Goal: Connect with others: Participate in discussion

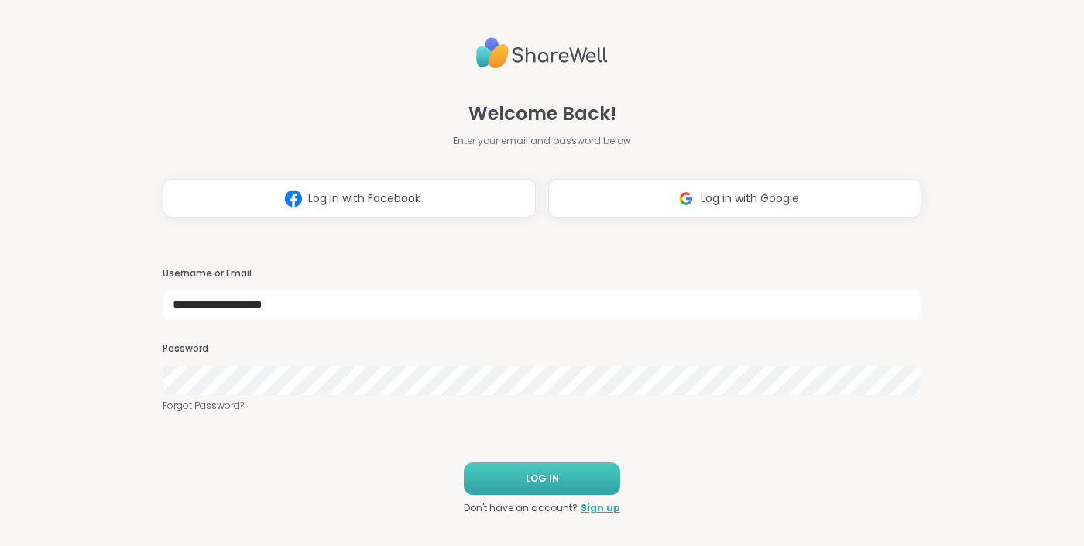
click at [530, 472] on span "LOG IN" at bounding box center [542, 479] width 33 height 14
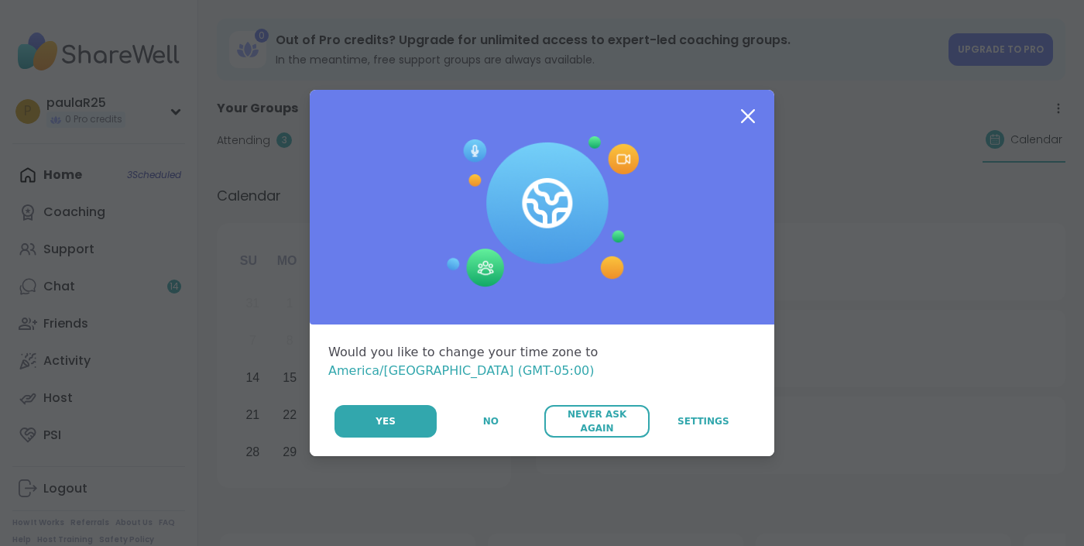
click at [582, 413] on span "Never Ask Again" at bounding box center [596, 421] width 89 height 28
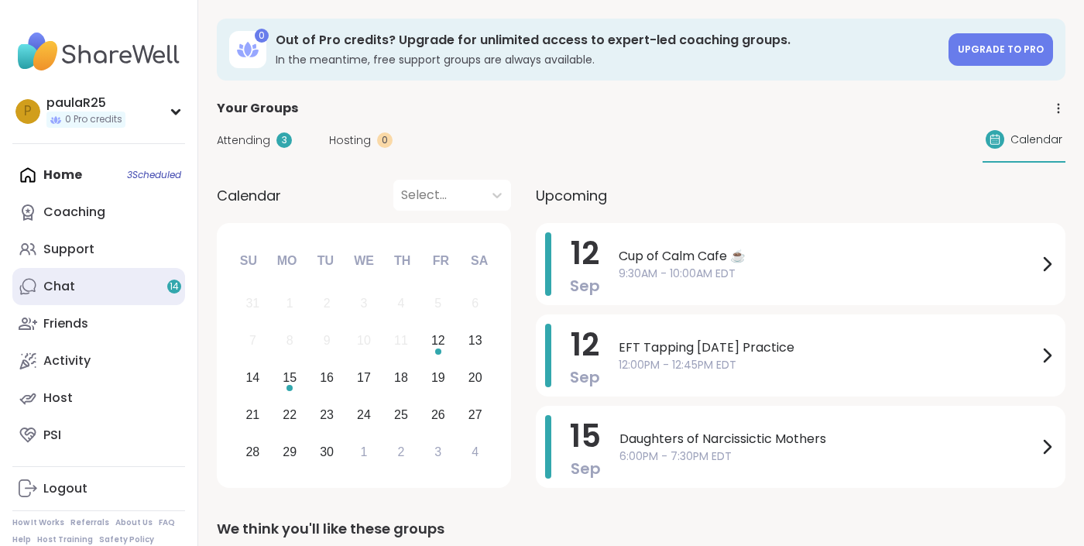
click at [129, 282] on link "Chat 14" at bounding box center [98, 286] width 173 height 37
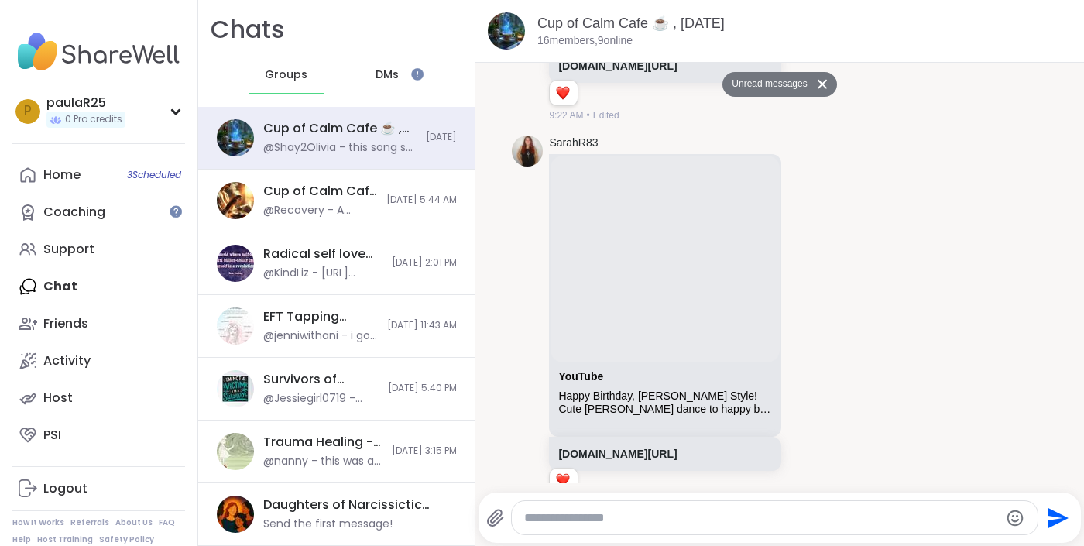
scroll to position [3176, 0]
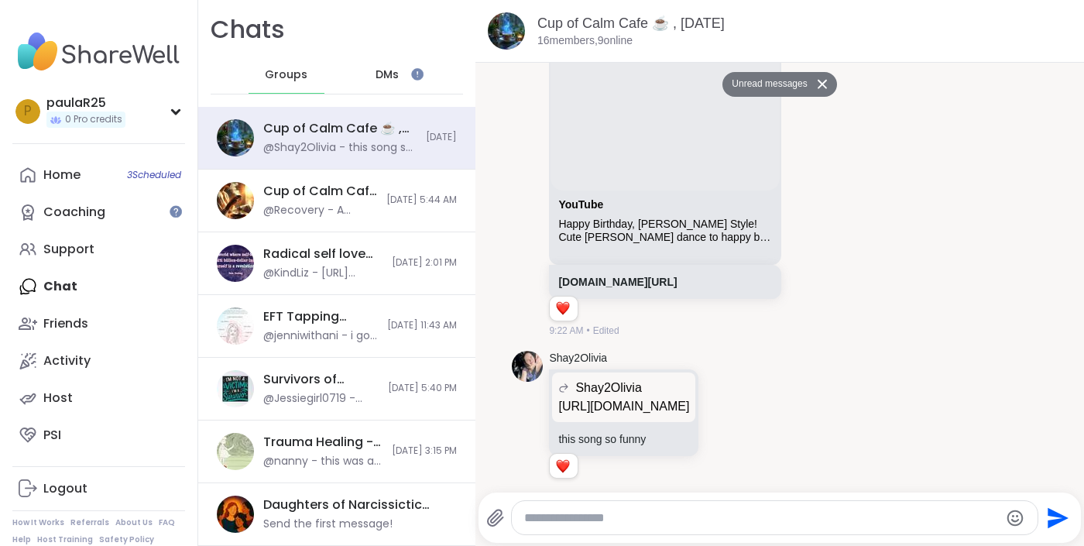
click at [825, 84] on icon at bounding box center [822, 84] width 11 height 10
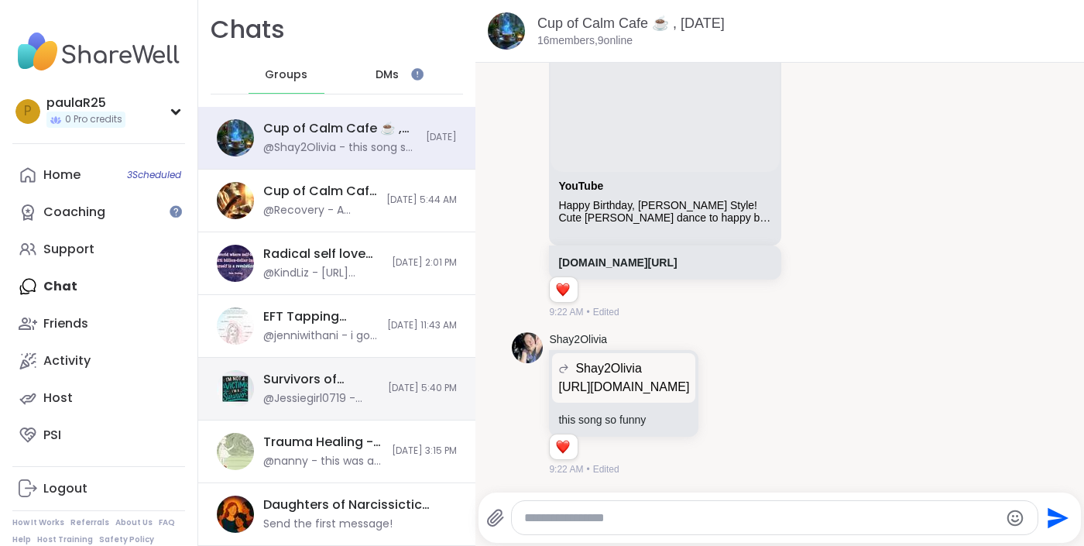
scroll to position [3139, 0]
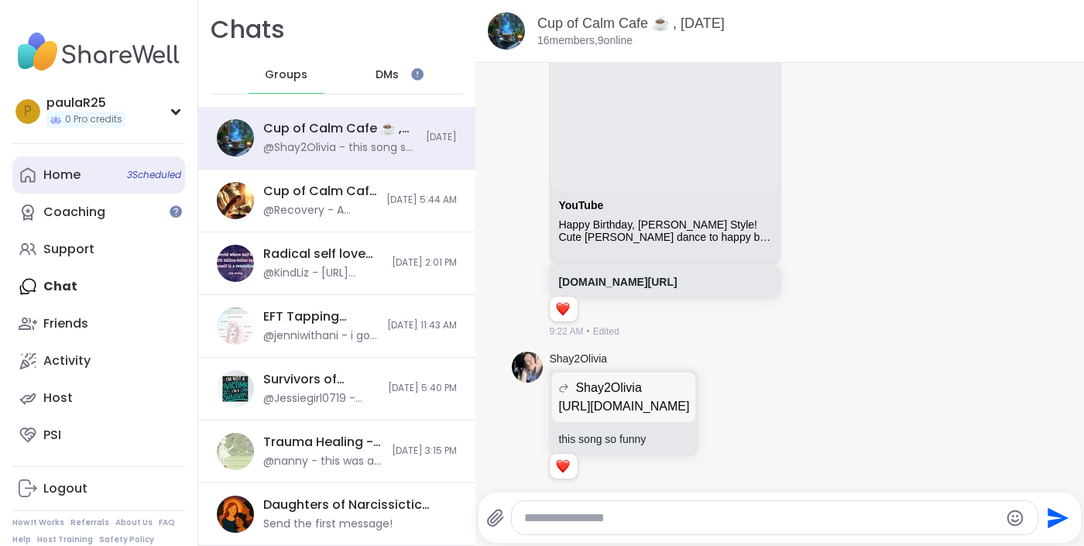
click at [77, 170] on div "Home 3 Scheduled" at bounding box center [61, 174] width 37 height 17
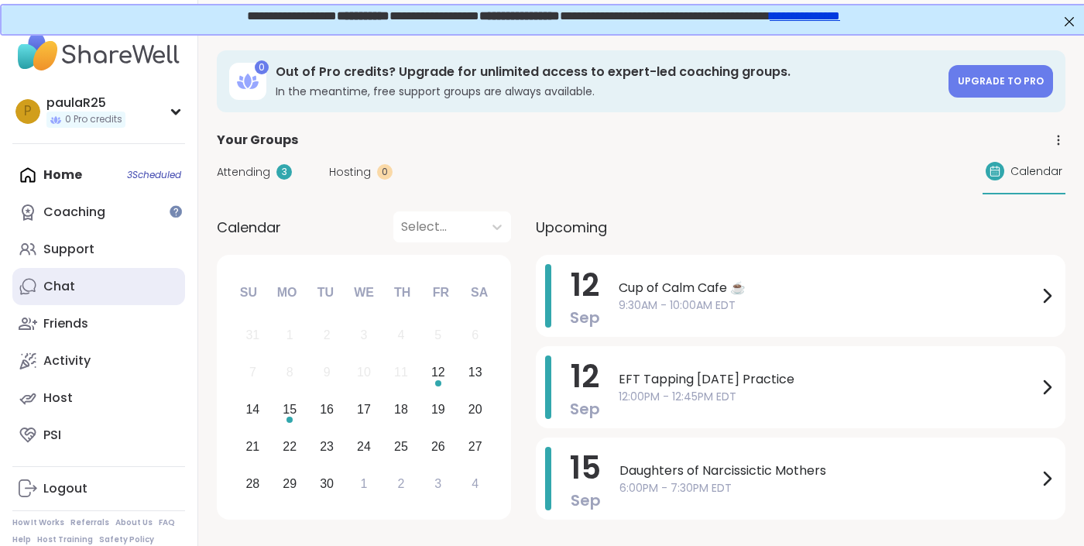
click at [73, 270] on link "Chat" at bounding box center [98, 286] width 173 height 37
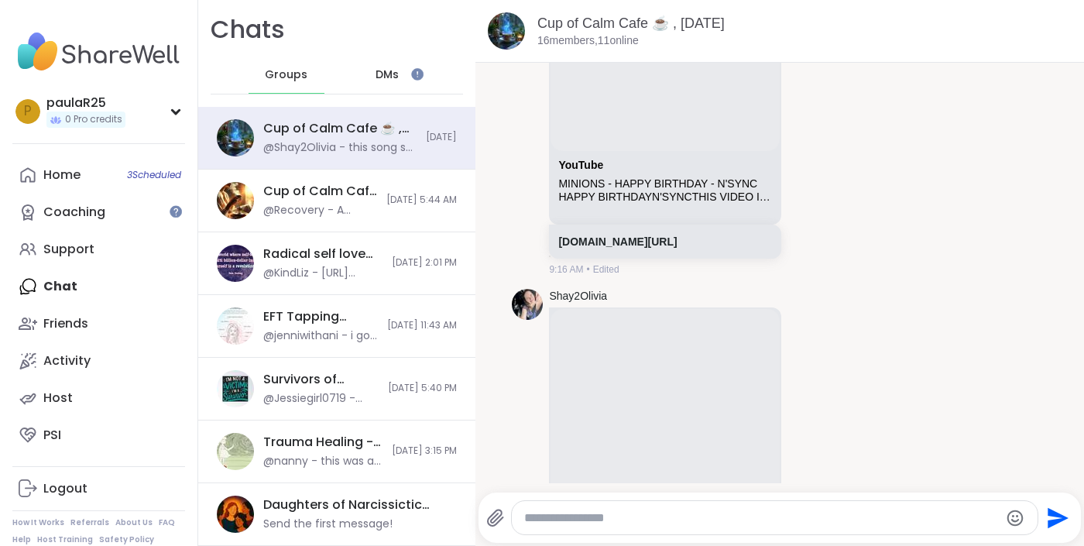
scroll to position [3140, 0]
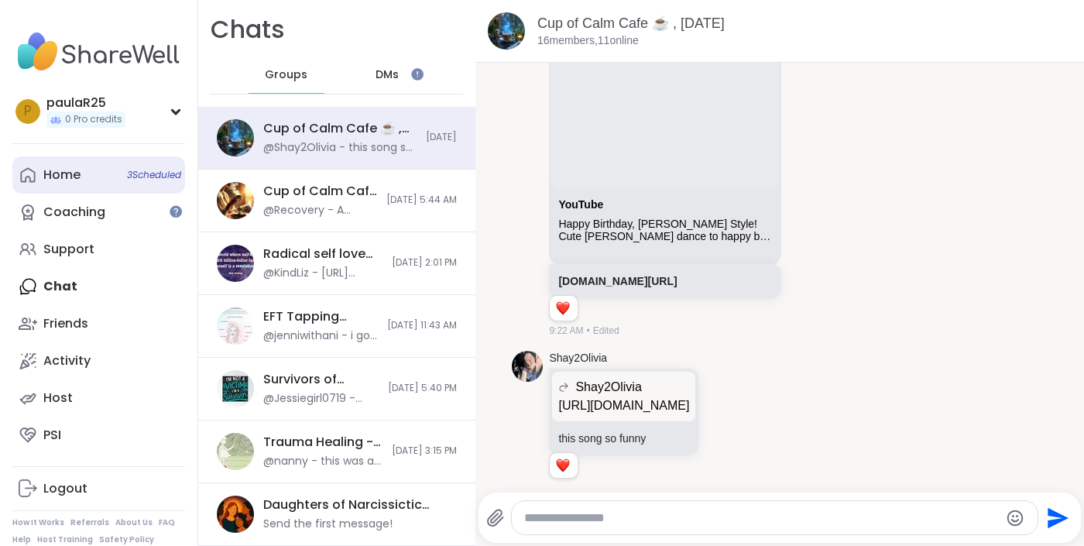
click at [65, 190] on link "Home 3 Scheduled" at bounding box center [98, 174] width 173 height 37
